Goal: Check status: Check status

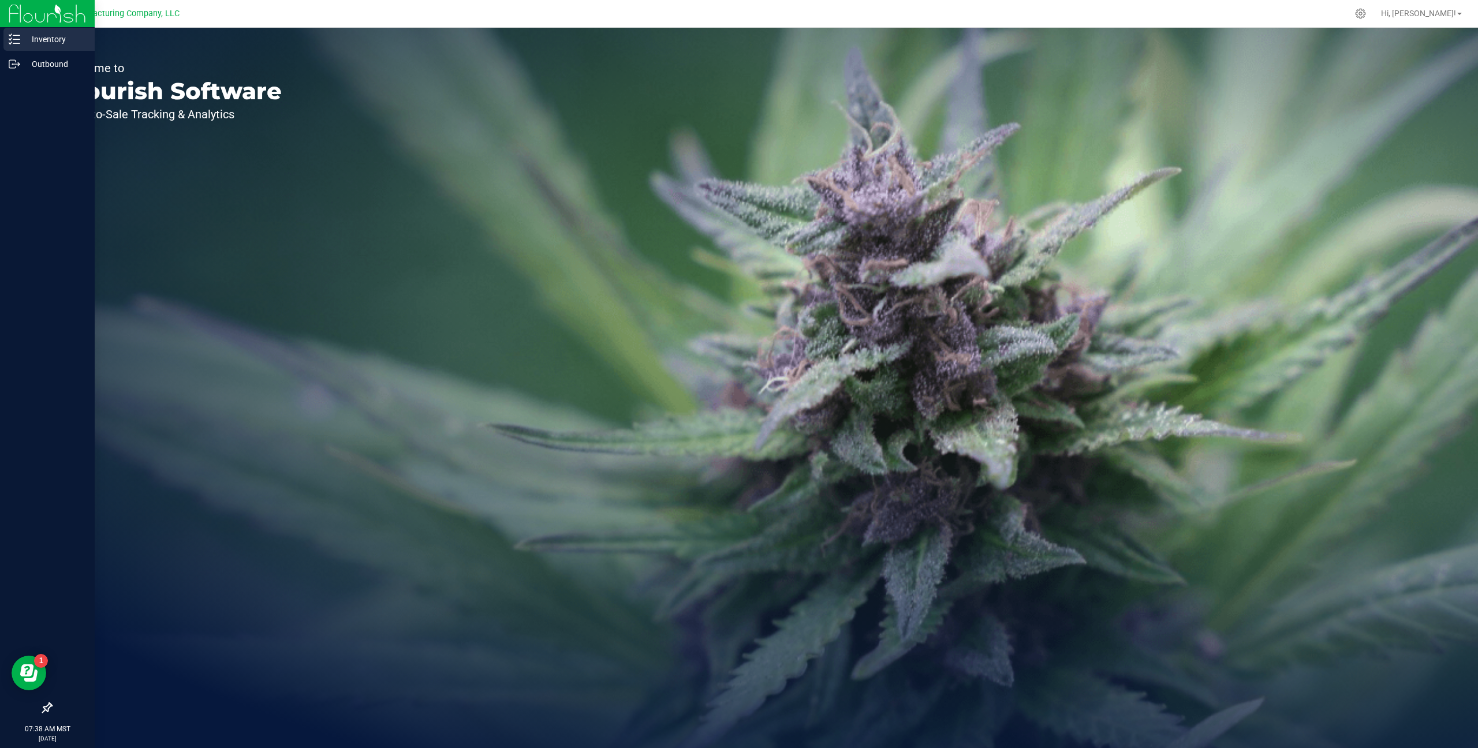
click at [66, 32] on p "Inventory" at bounding box center [54, 39] width 69 height 14
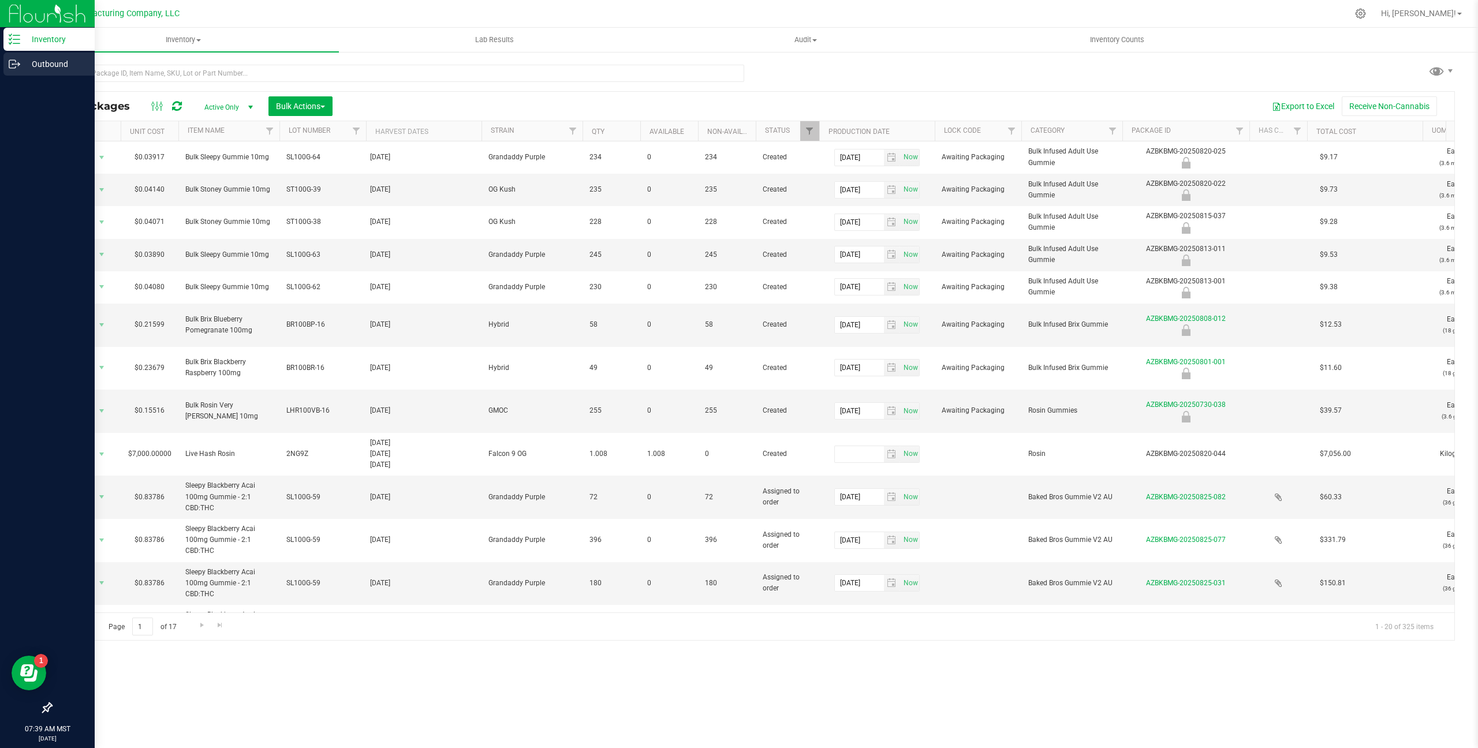
click at [32, 67] on p "Outbound" at bounding box center [54, 64] width 69 height 14
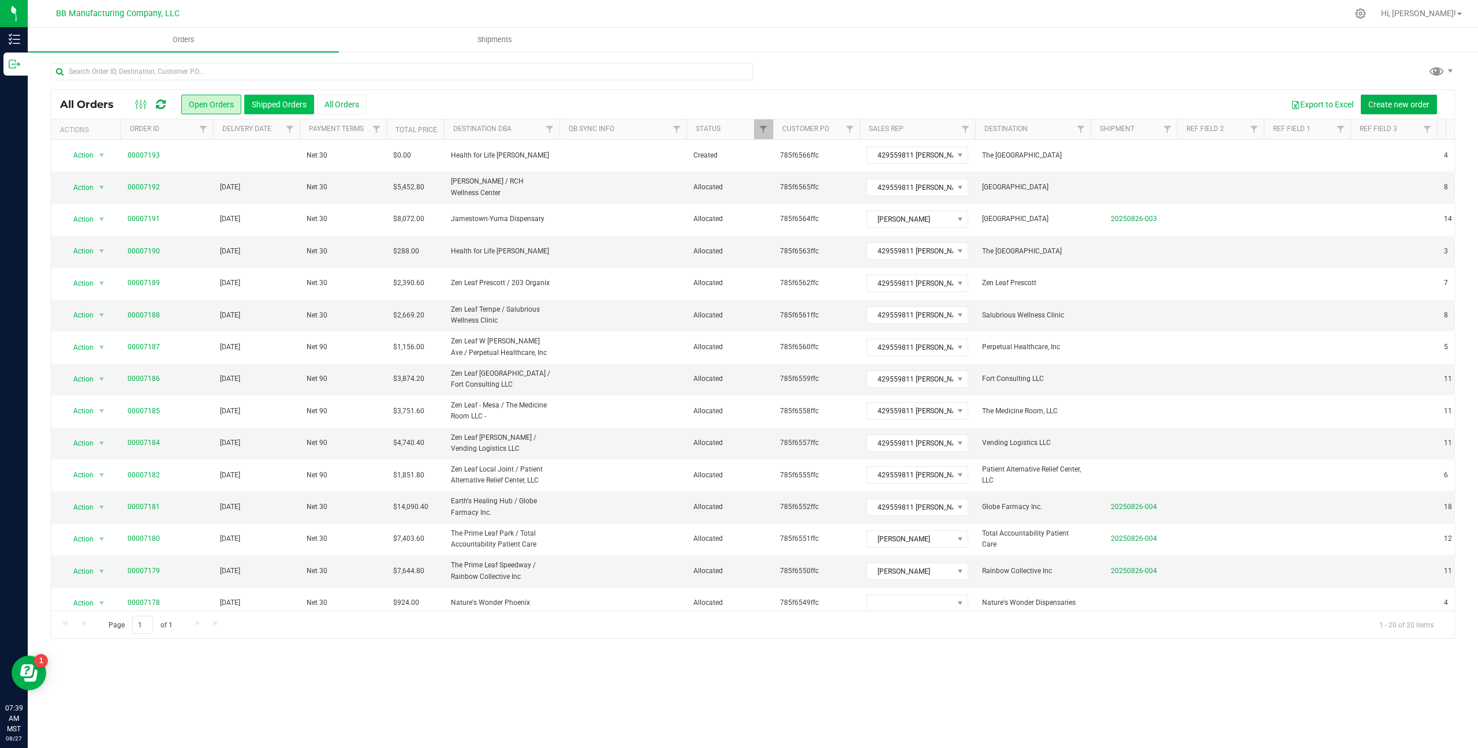
click at [277, 109] on button "Shipped Orders" at bounding box center [279, 105] width 70 height 20
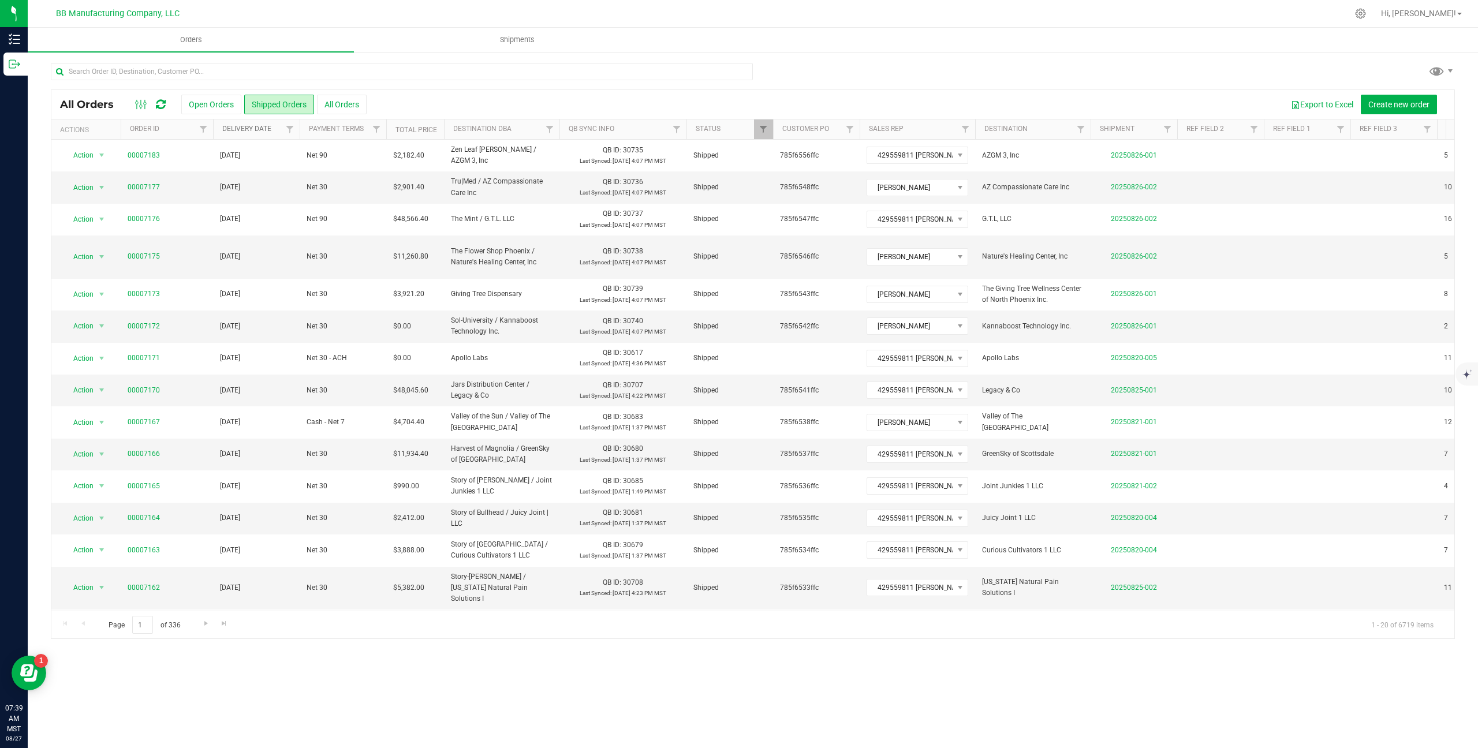
click at [240, 132] on link "Delivery Date" at bounding box center [246, 129] width 49 height 8
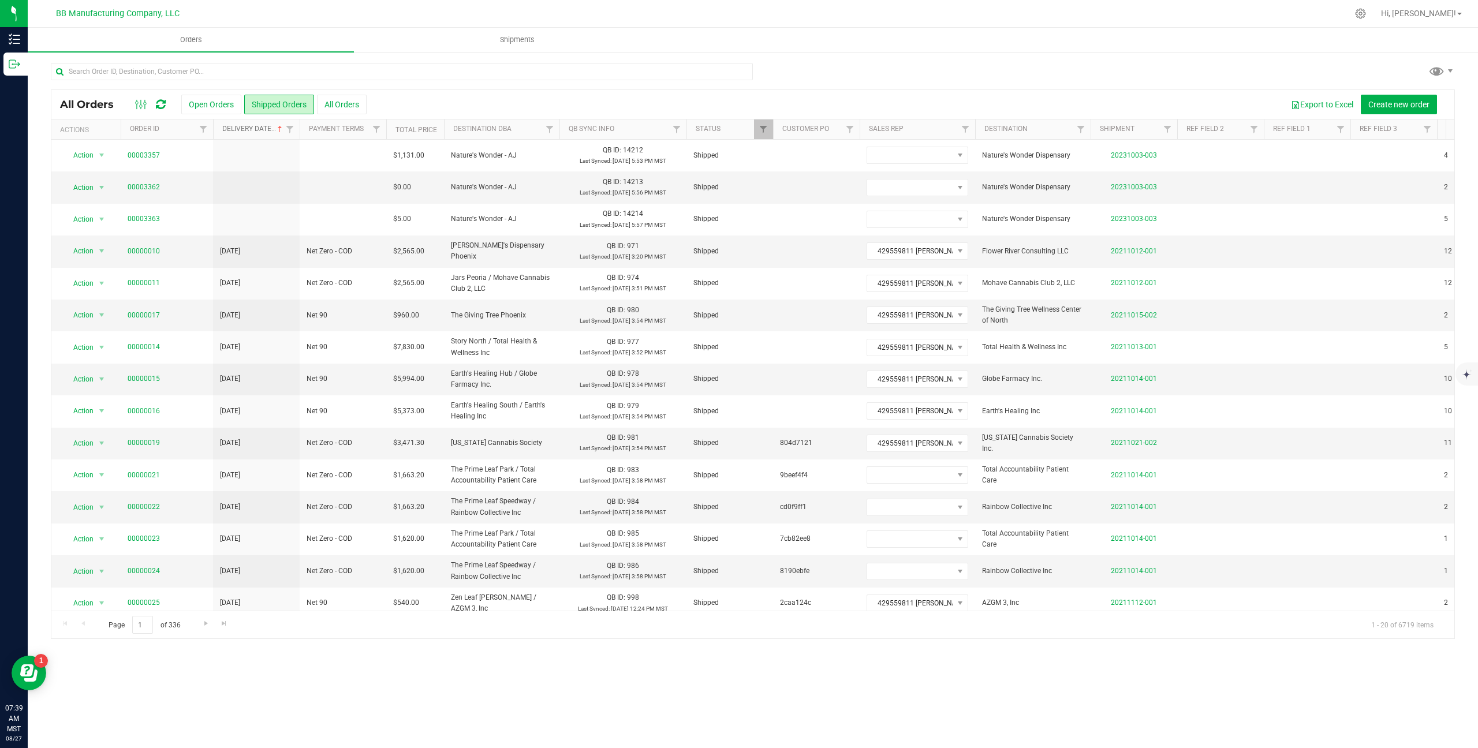
click at [244, 128] on link "Delivery Date" at bounding box center [253, 129] width 62 height 8
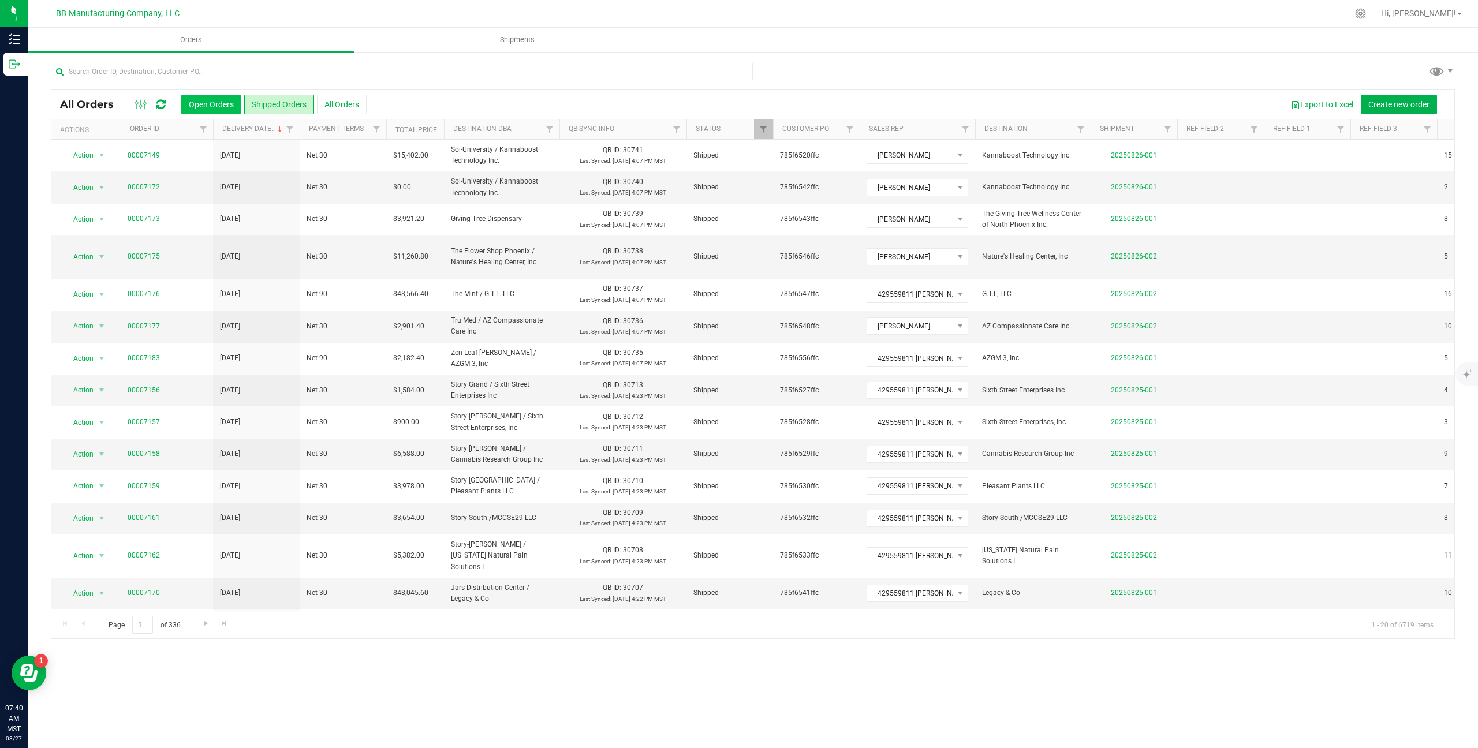
click at [216, 106] on button "Open Orders" at bounding box center [211, 105] width 60 height 20
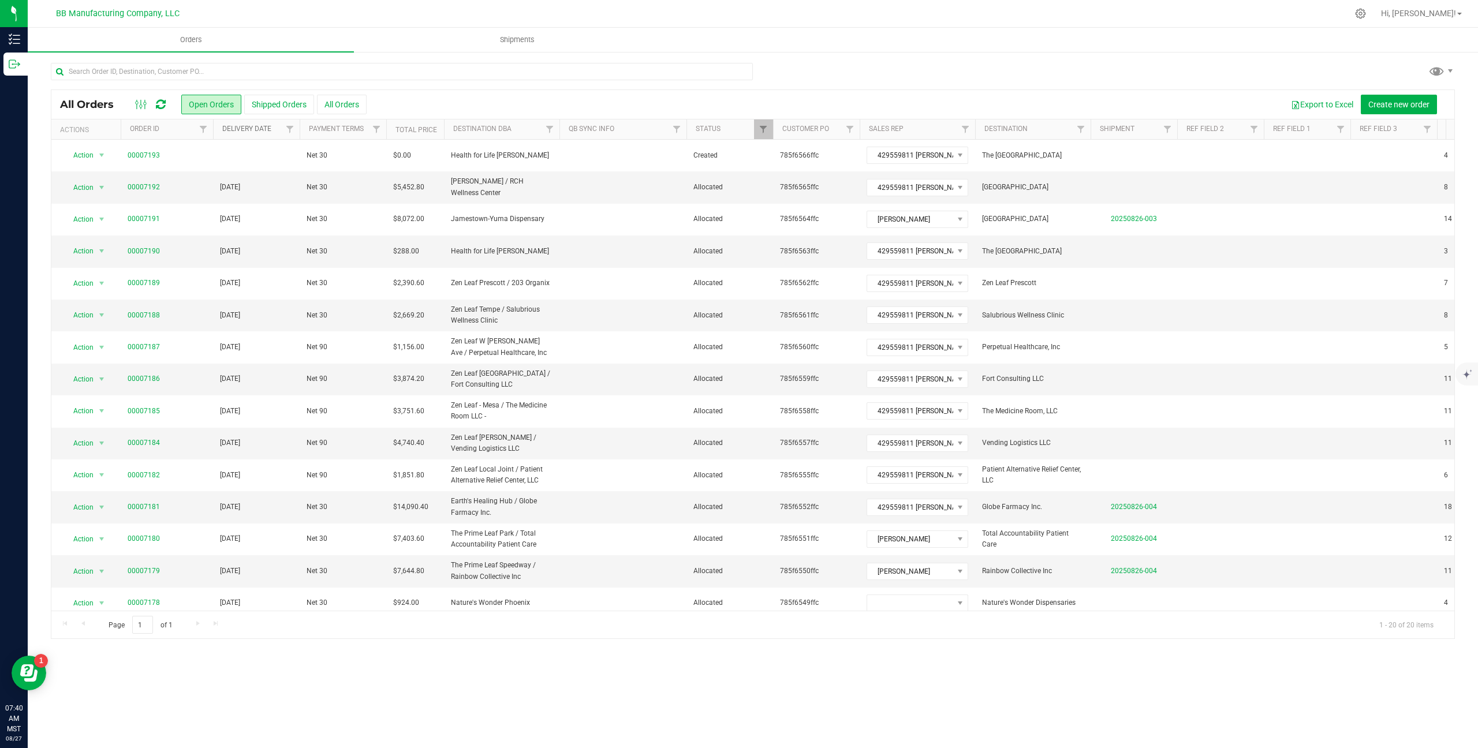
click at [259, 129] on link "Delivery Date" at bounding box center [246, 129] width 49 height 8
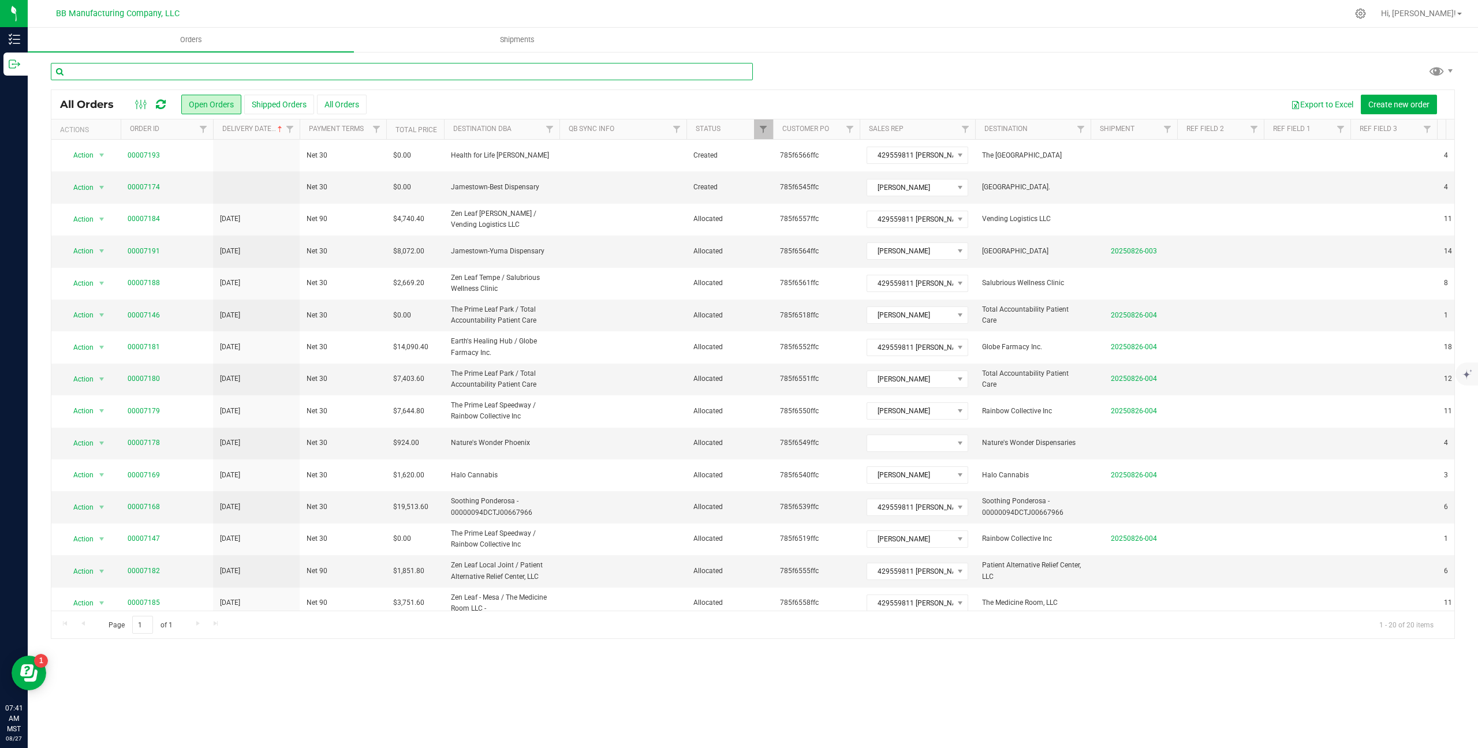
click at [291, 75] on input "text" at bounding box center [402, 71] width 702 height 17
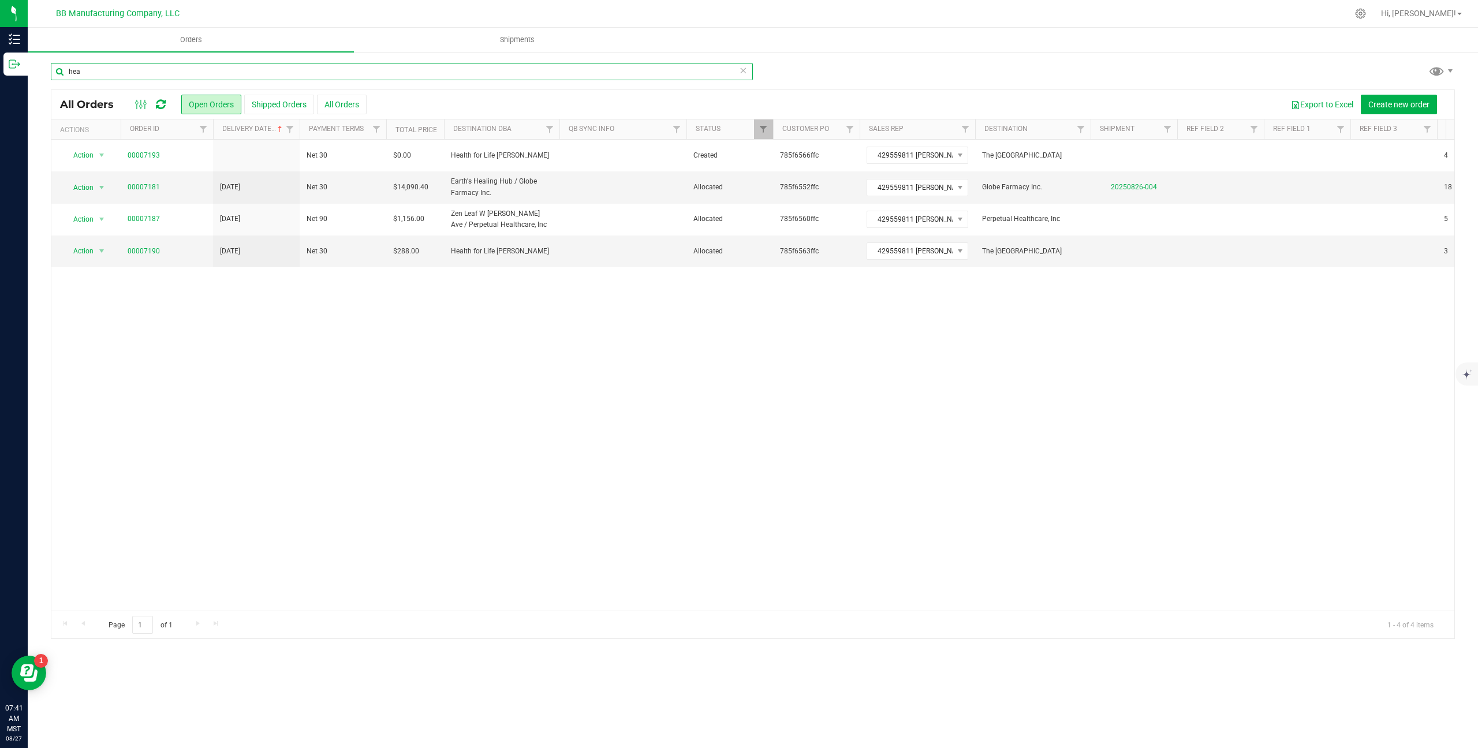
type input "hea"
click at [747, 73] on icon at bounding box center [743, 70] width 8 height 14
